Goal: Find specific page/section: Find specific page/section

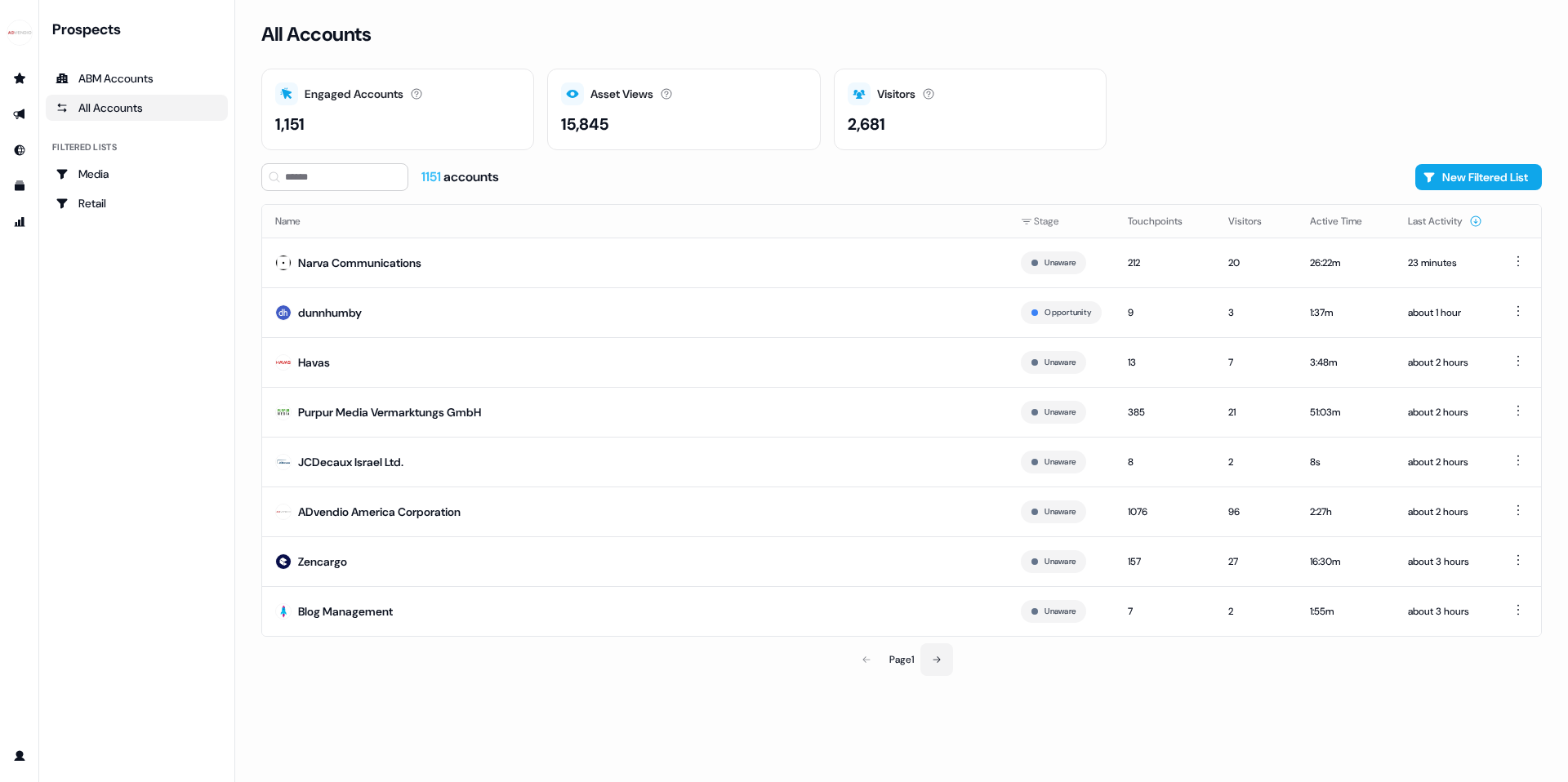
click at [934, 660] on icon at bounding box center [937, 660] width 10 height 10
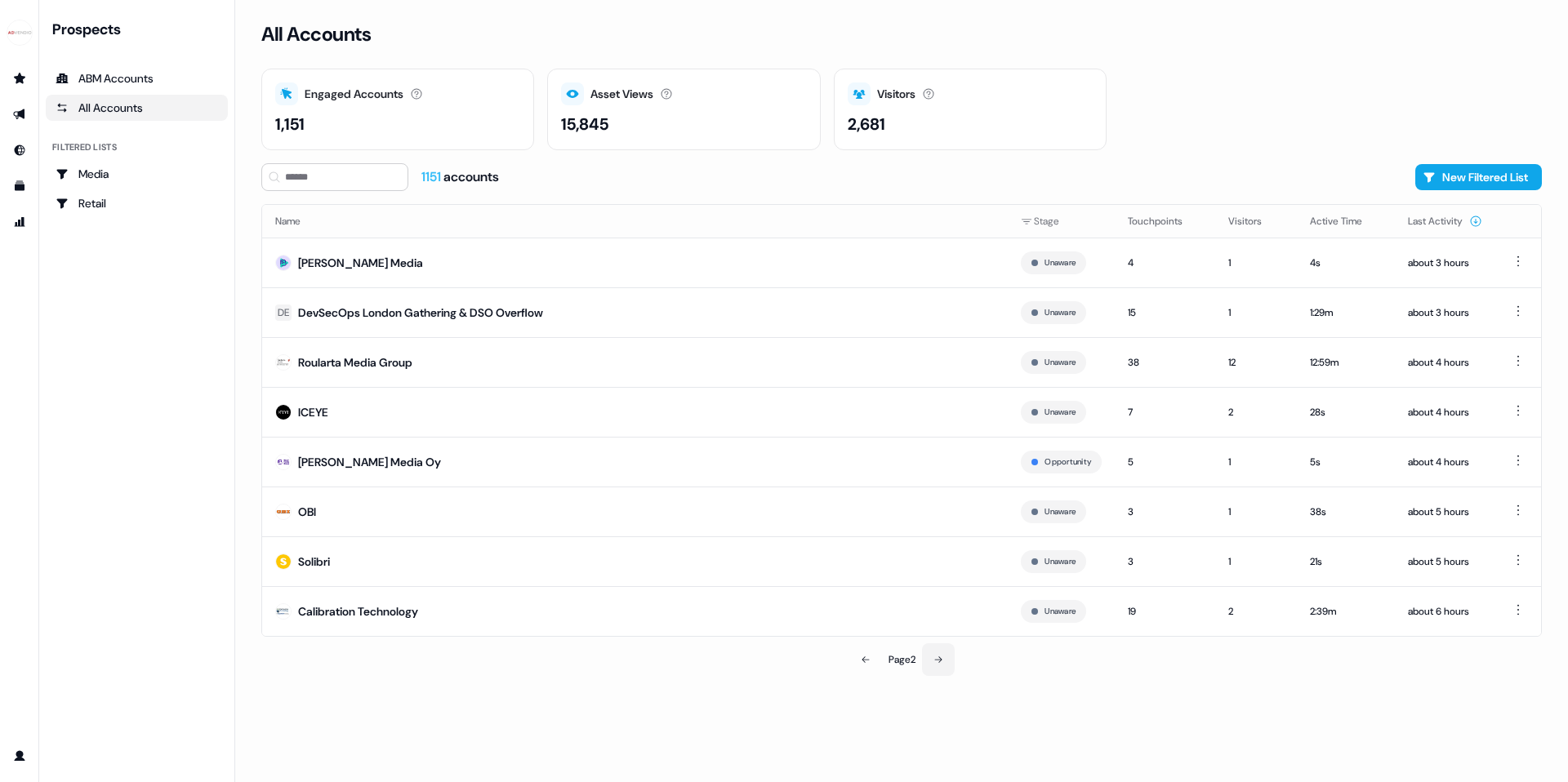
click at [935, 657] on icon at bounding box center [939, 660] width 10 height 10
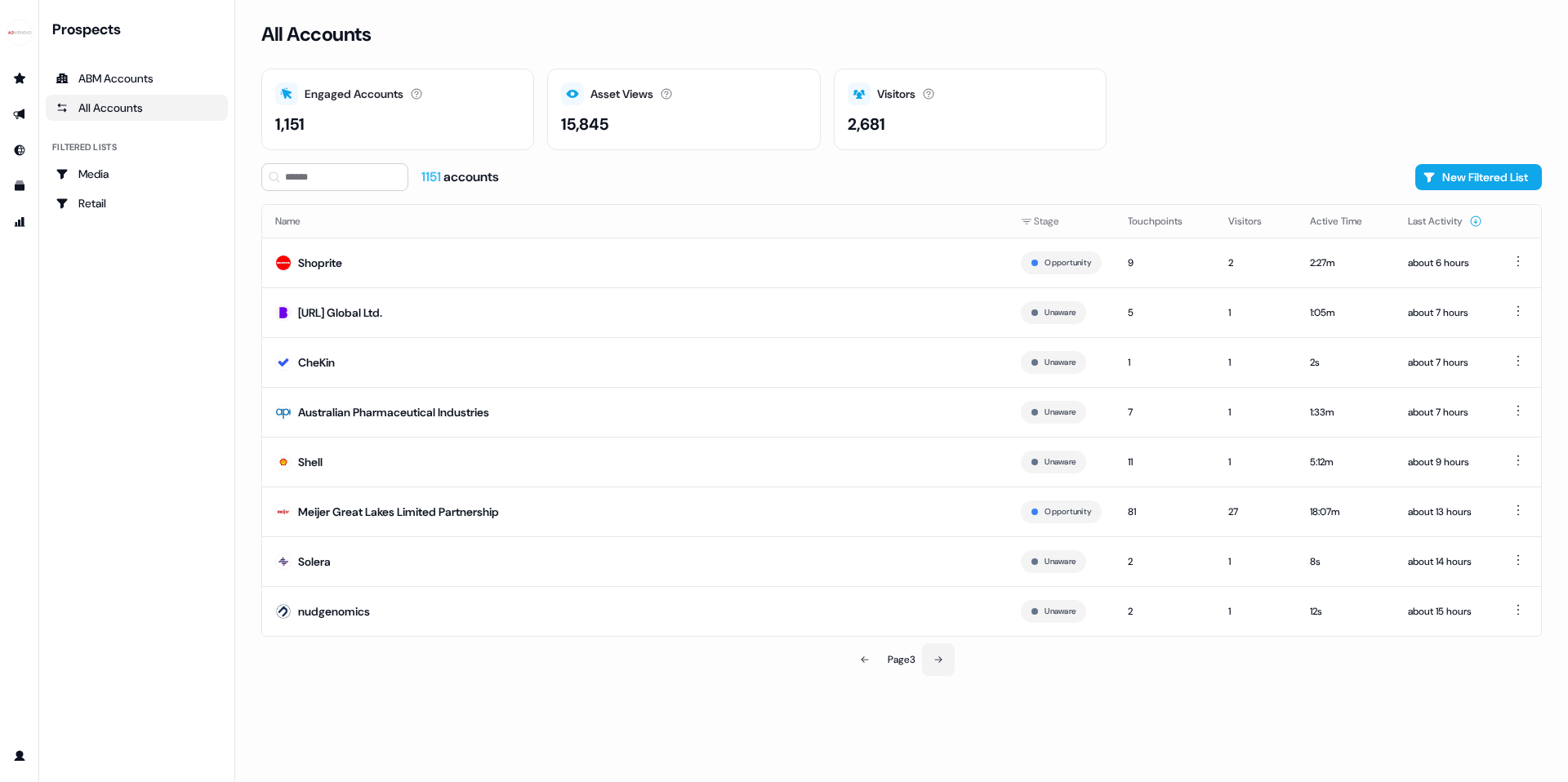
click at [948, 662] on button at bounding box center [938, 659] width 33 height 33
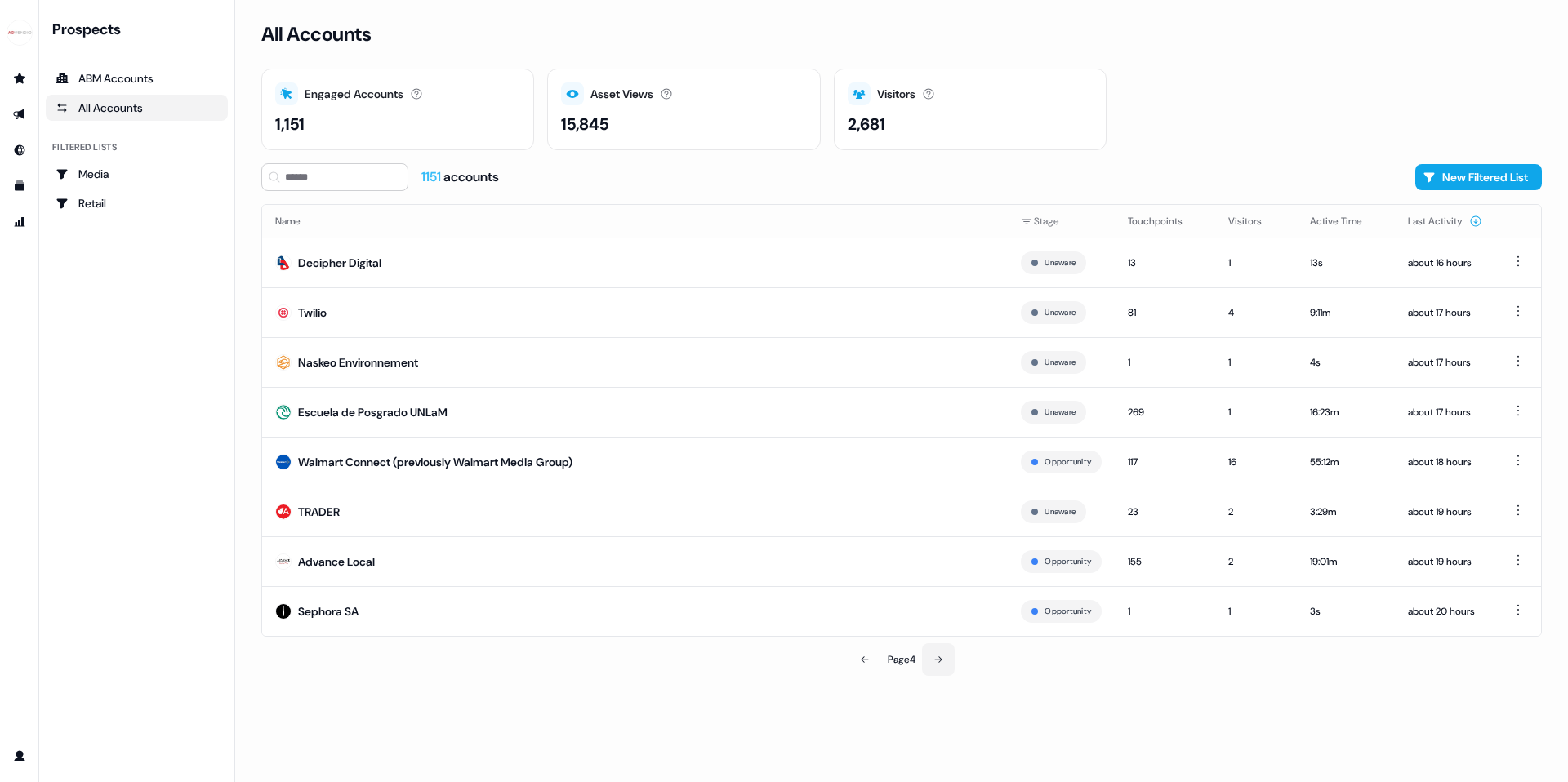
click at [948, 662] on button at bounding box center [938, 659] width 33 height 33
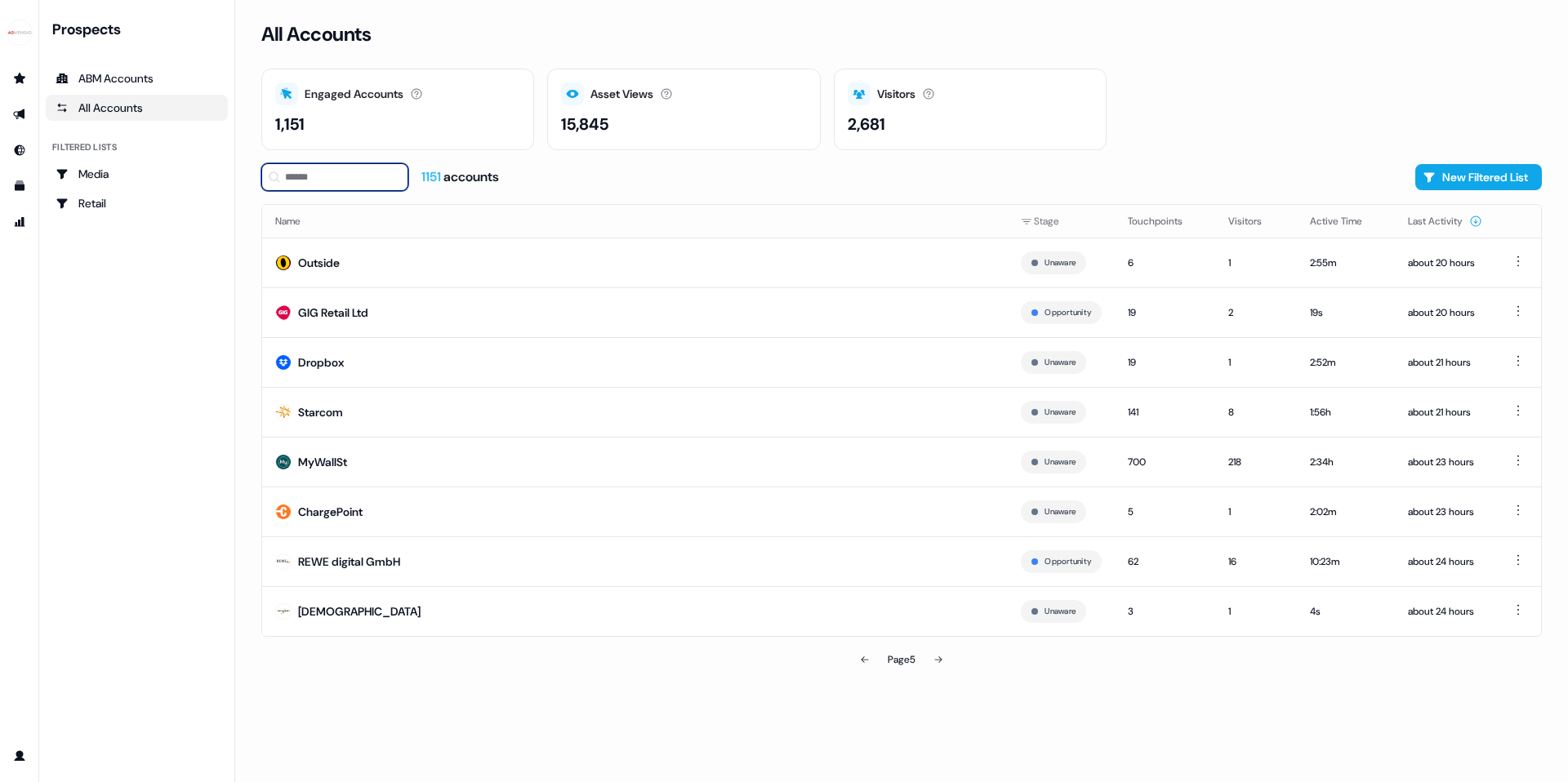
click at [334, 172] on input at bounding box center [334, 178] width 147 height 28
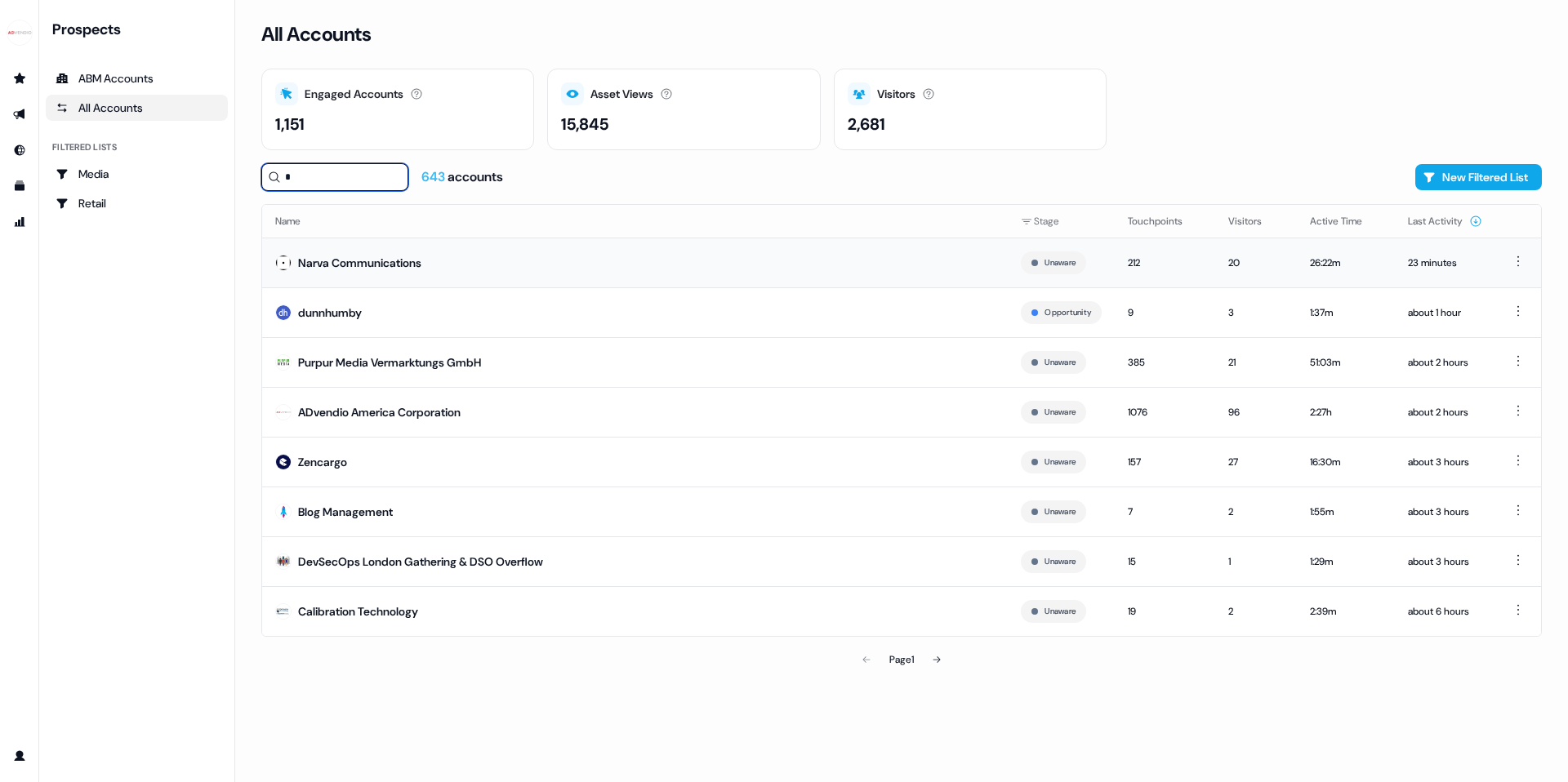
type input "*"
click at [334, 263] on div "Narva Communications" at bounding box center [359, 263] width 123 height 16
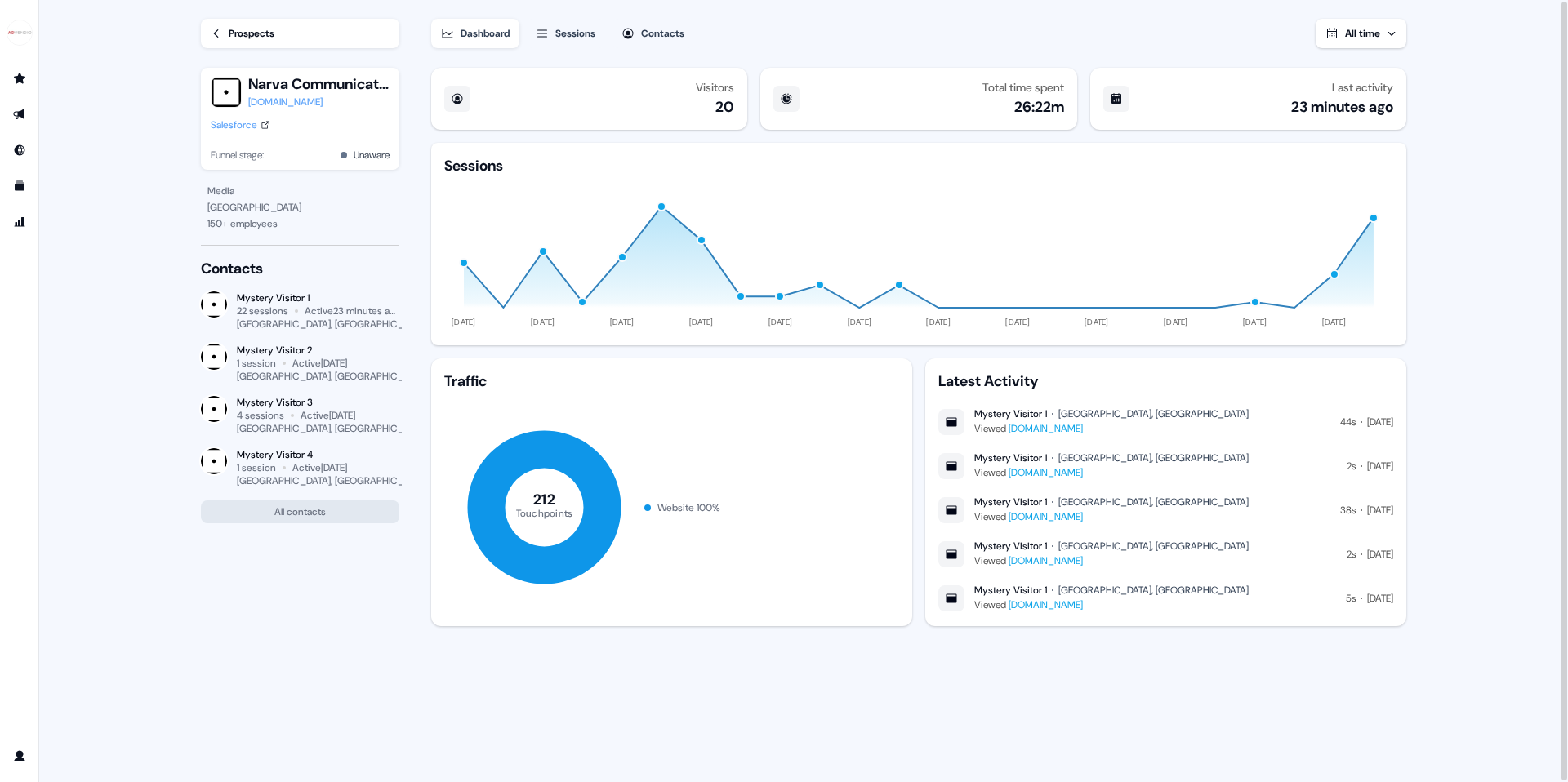
scroll to position [2, 0]
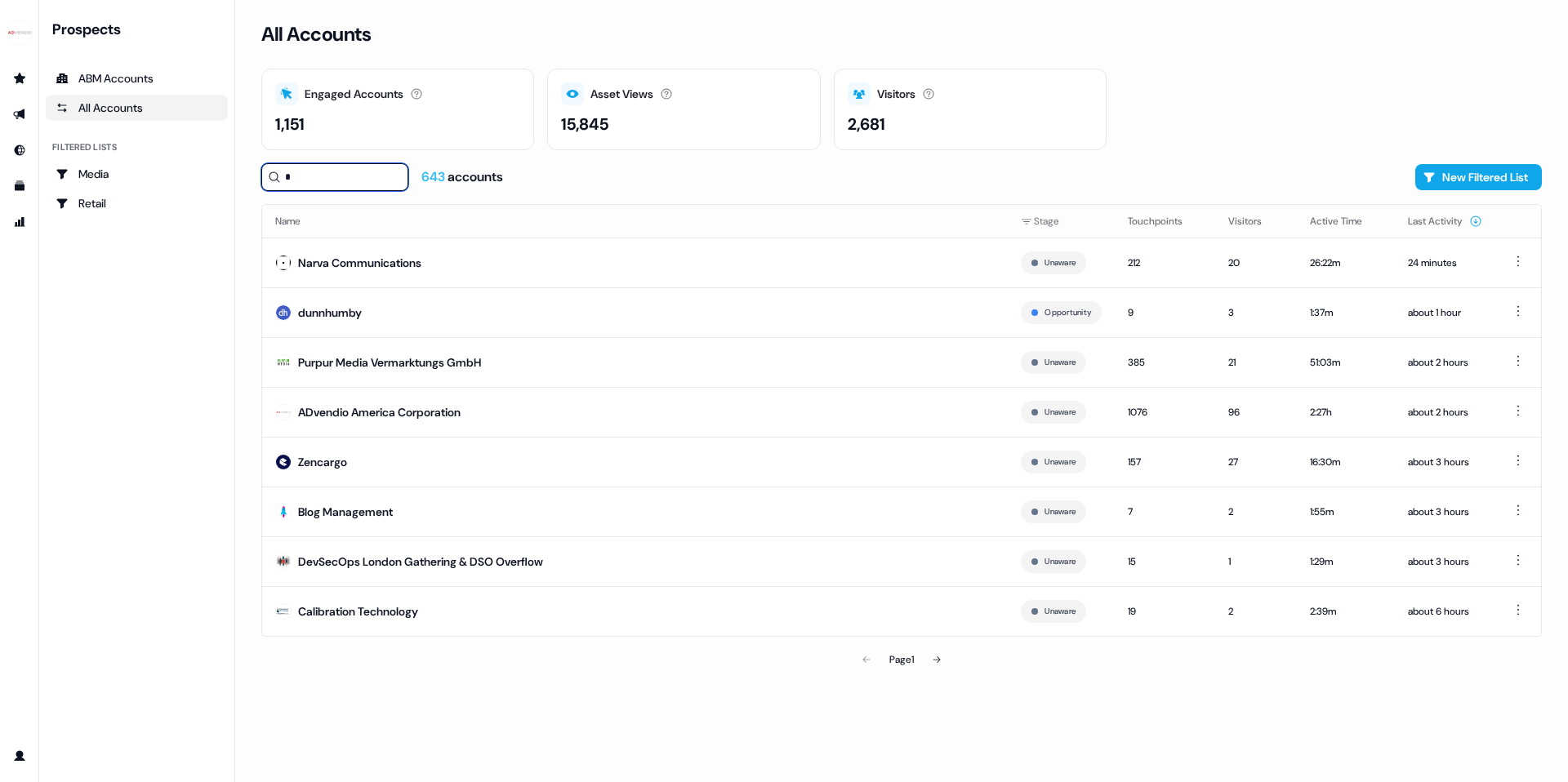
click at [340, 170] on input "*" at bounding box center [334, 178] width 147 height 28
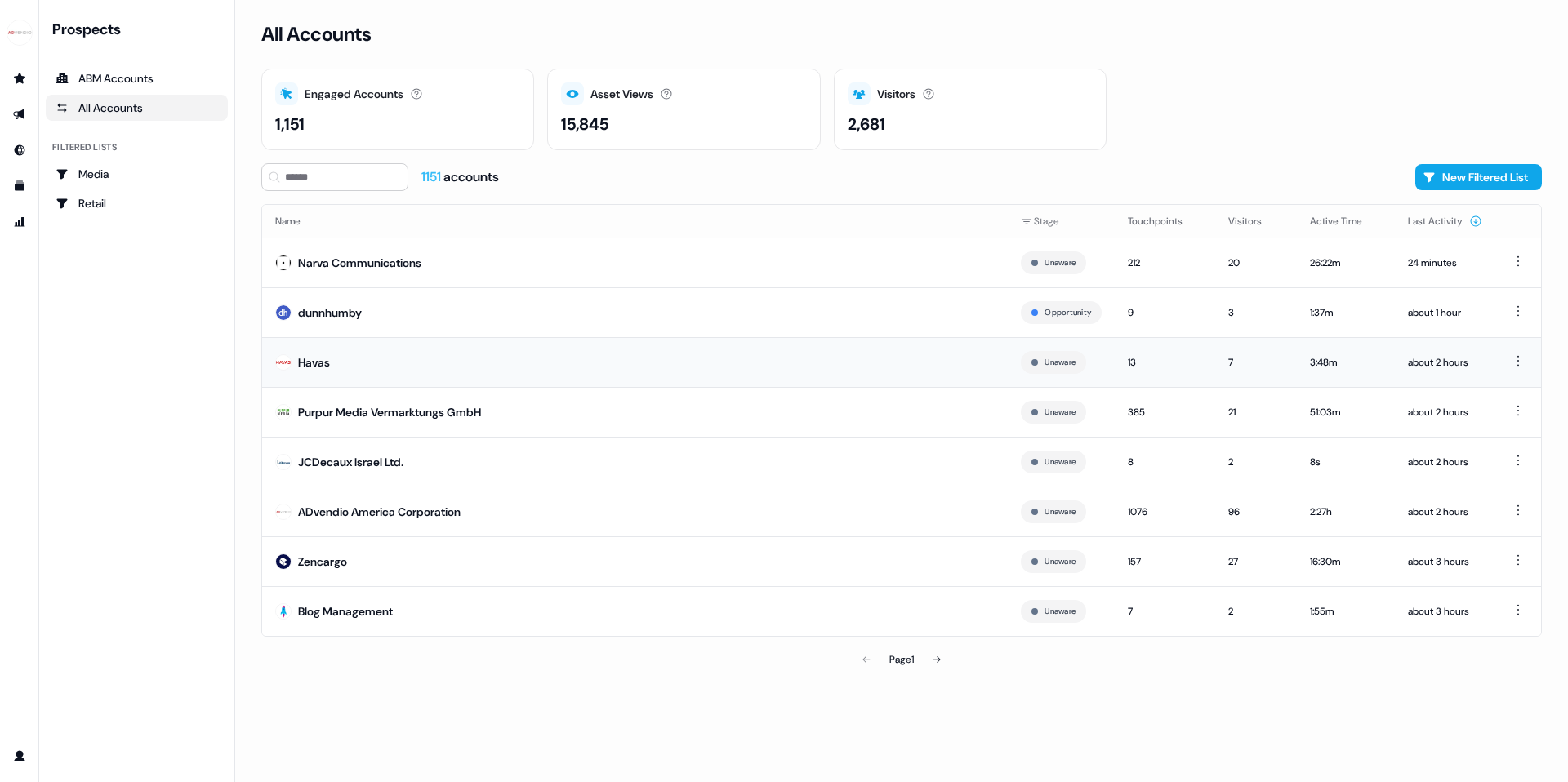
click at [308, 366] on div "Havas" at bounding box center [314, 362] width 32 height 16
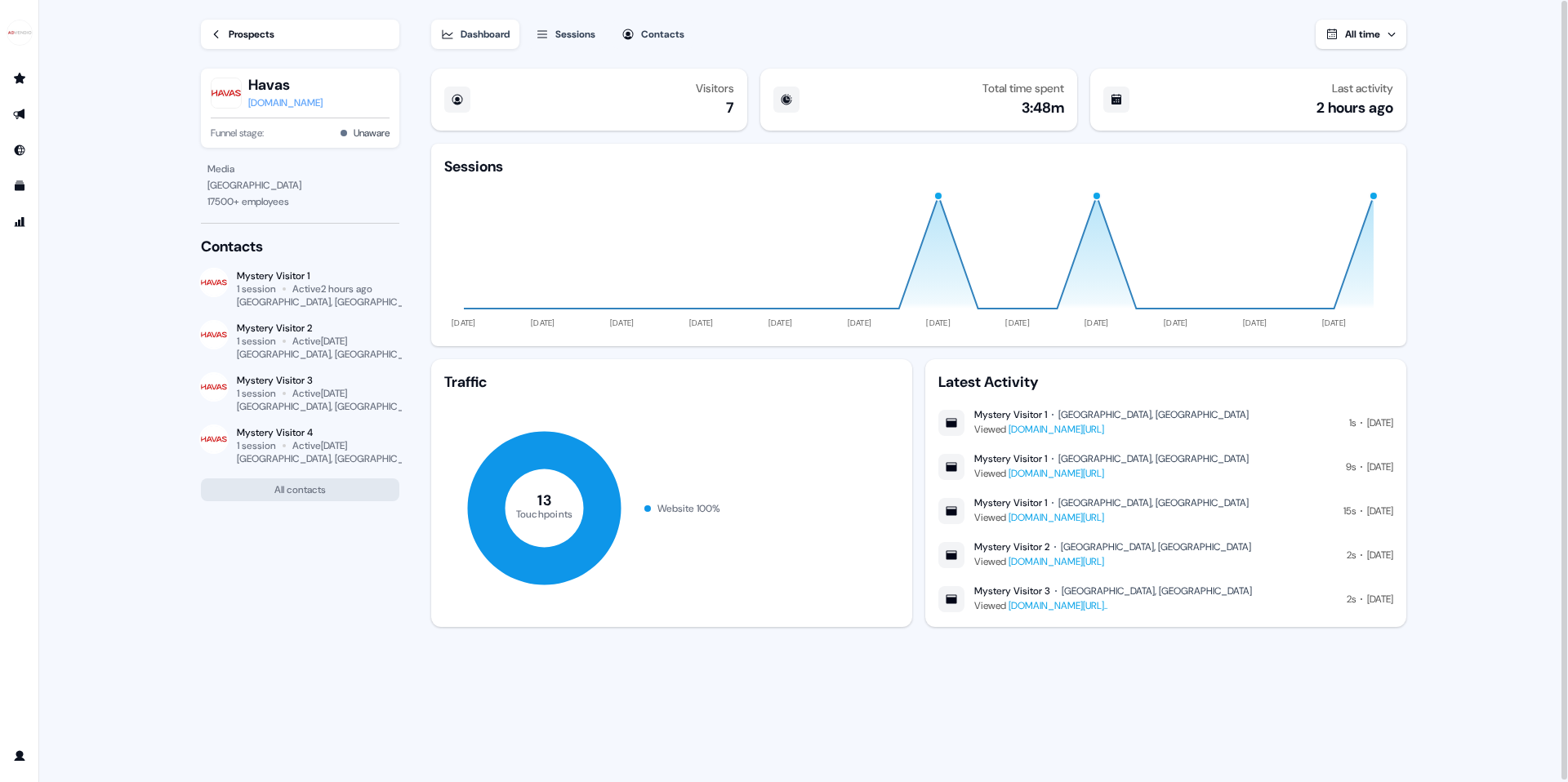
click at [270, 103] on div "[DOMAIN_NAME]" at bounding box center [285, 102] width 74 height 16
